Goal: Information Seeking & Learning: Check status

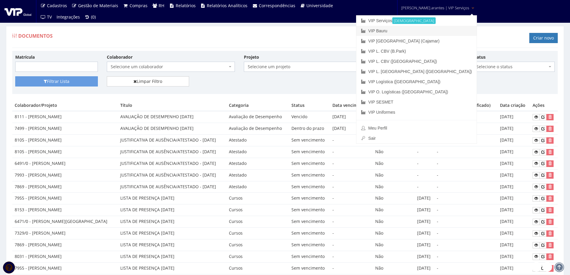
click at [406, 31] on link "VIP Bauru" at bounding box center [417, 31] width 120 height 10
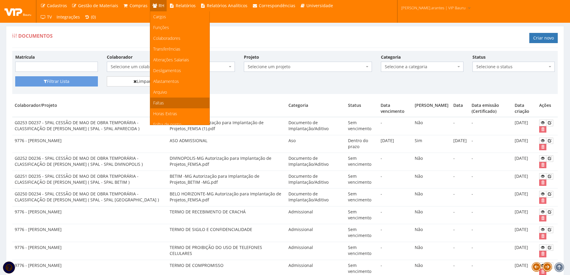
click at [155, 101] on span "Faltas" at bounding box center [158, 103] width 11 height 6
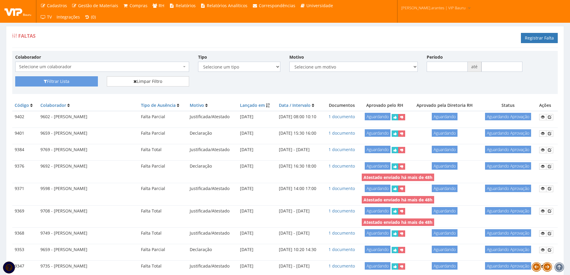
click at [91, 66] on span "Selecione um colaborador" at bounding box center [100, 67] width 163 height 6
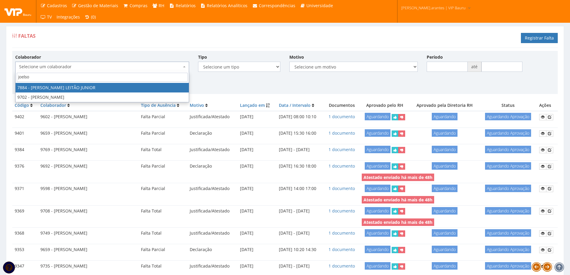
type input "[PERSON_NAME]"
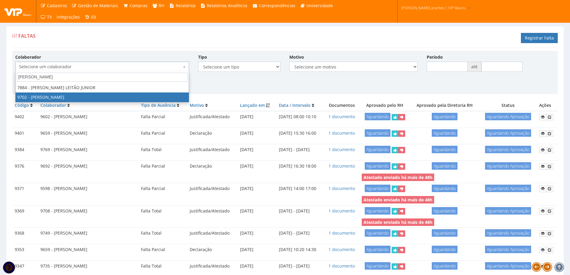
select select "3971"
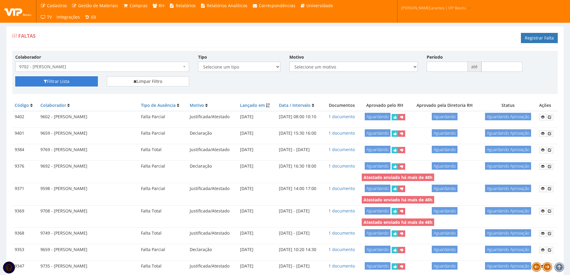
click at [38, 81] on button "Filtrar Lista" at bounding box center [56, 81] width 83 height 10
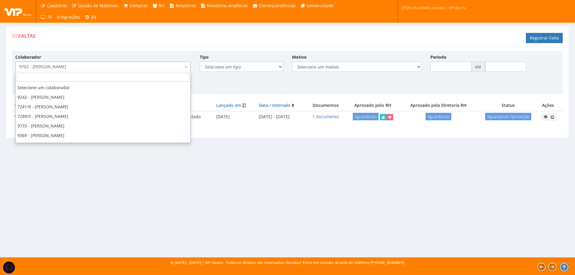
click at [69, 70] on span "9702 - [PERSON_NAME]" at bounding box center [102, 67] width 175 height 10
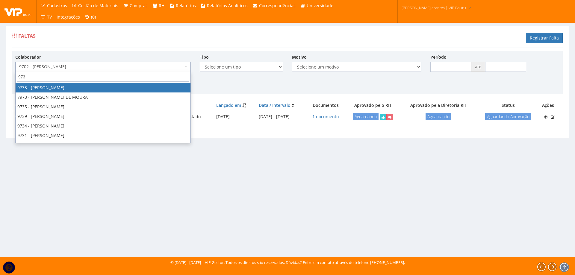
type input "9736"
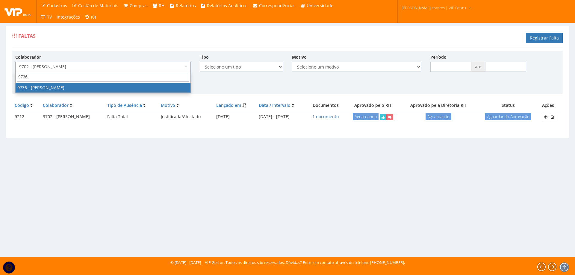
select select "4013"
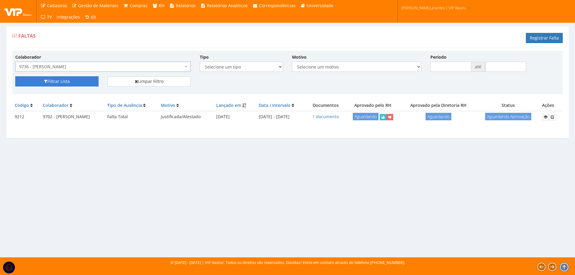
click at [68, 80] on button "Filtrar Lista" at bounding box center [56, 81] width 83 height 10
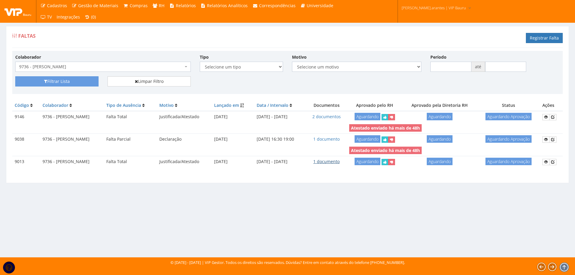
click at [340, 161] on link "1 documento" at bounding box center [326, 162] width 26 height 6
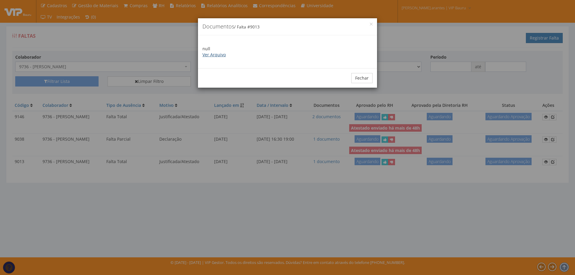
click at [209, 54] on link "Ver Arquivo" at bounding box center [213, 55] width 23 height 6
click at [365, 80] on button "Fechar" at bounding box center [361, 78] width 21 height 10
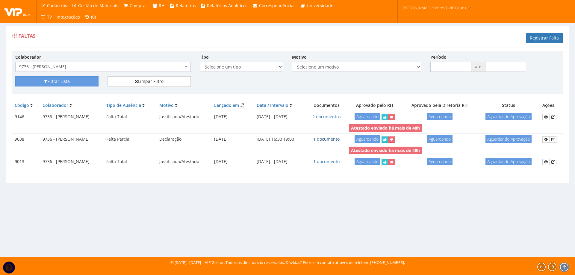
click at [340, 139] on link "1 documento" at bounding box center [326, 139] width 26 height 6
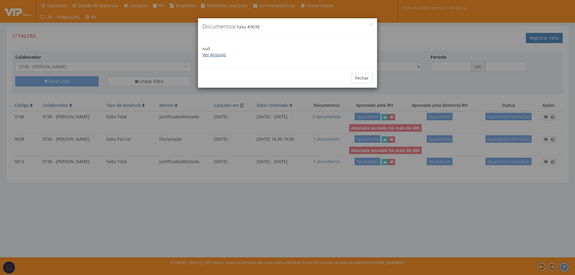
click at [210, 53] on link "Ver Arquivo" at bounding box center [213, 55] width 23 height 6
click at [361, 76] on button "Fechar" at bounding box center [361, 78] width 21 height 10
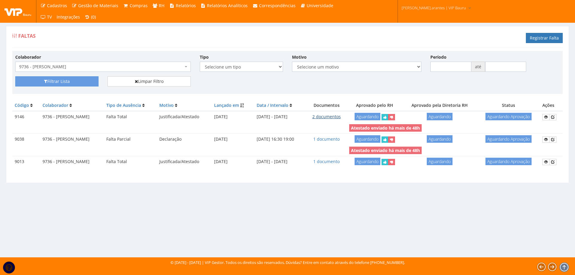
click at [337, 115] on link "2 documentos" at bounding box center [326, 117] width 28 height 6
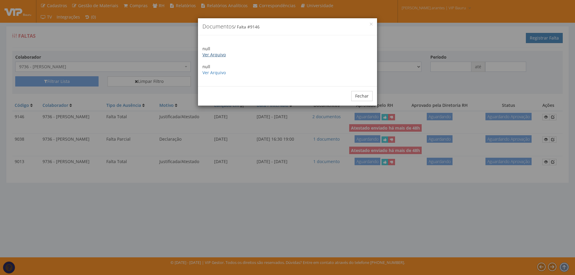
click at [208, 54] on link "Ver Arquivo" at bounding box center [213, 55] width 23 height 6
click at [221, 70] on link "Ver Arquivo" at bounding box center [213, 73] width 23 height 6
